Goal: Information Seeking & Learning: Learn about a topic

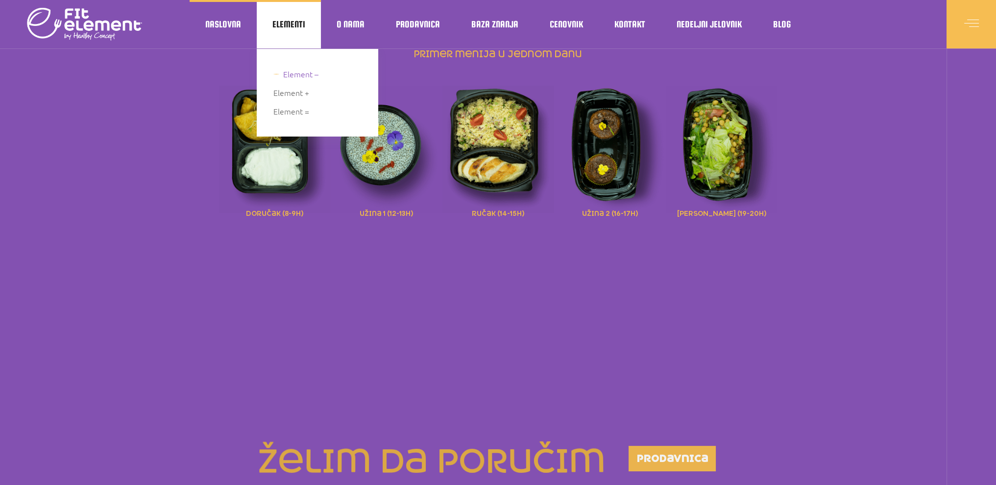
click at [303, 75] on span "Element –" at bounding box center [300, 74] width 35 height 13
click at [297, 76] on span "Element –" at bounding box center [300, 74] width 35 height 13
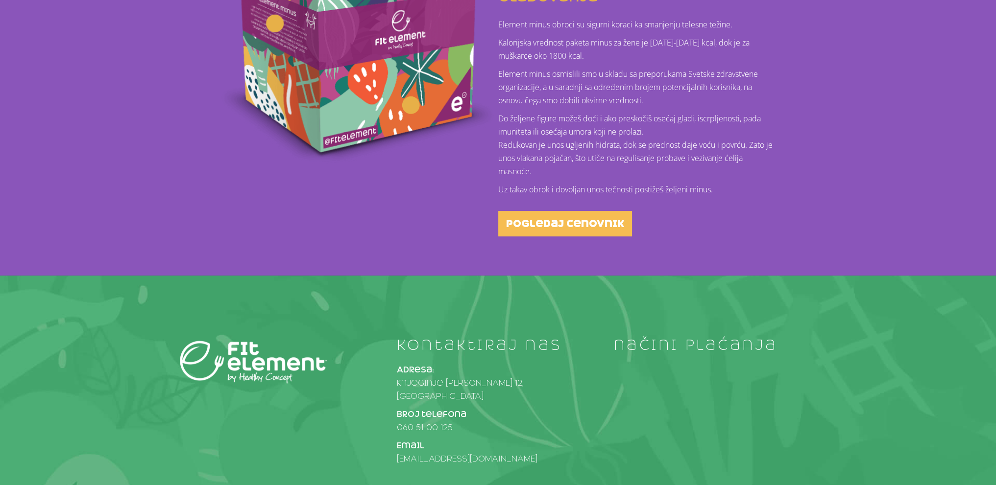
scroll to position [425, 0]
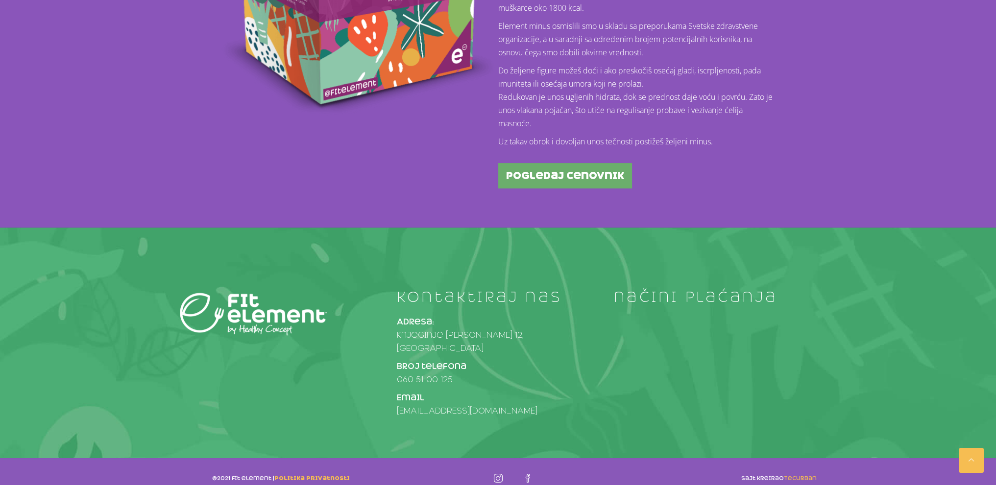
click at [600, 178] on span "pogledaj cenovnik" at bounding box center [565, 176] width 118 height 10
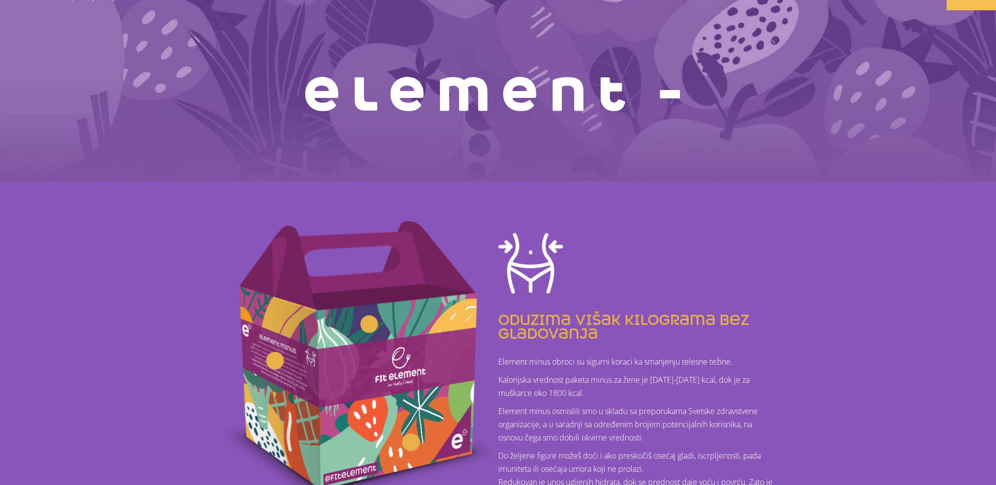
scroll to position [0, 0]
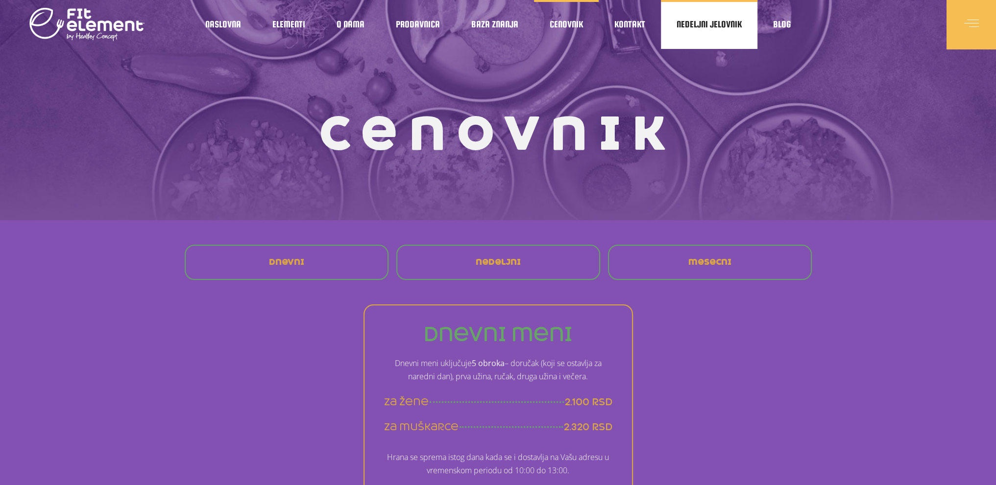
click at [682, 30] on link "Nedeljni jelovnik" at bounding box center [709, 24] width 96 height 49
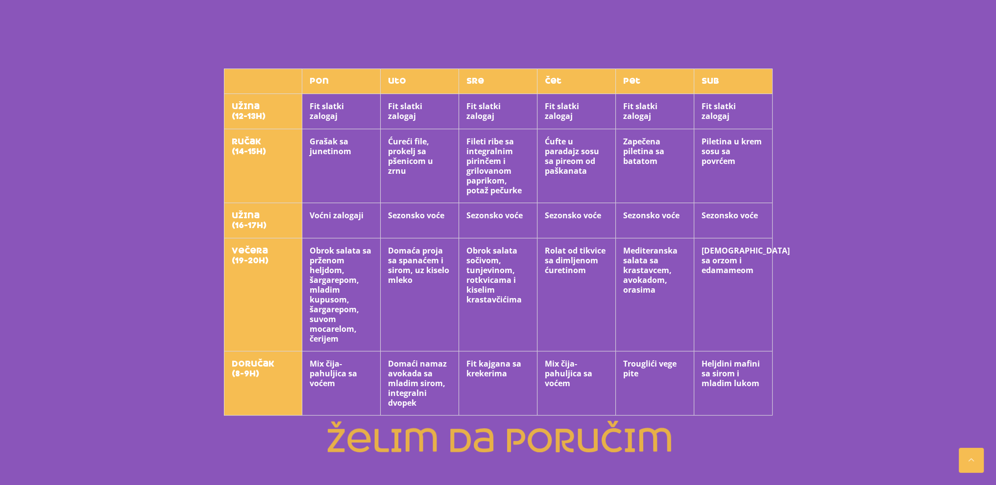
scroll to position [294, 0]
